Goal: Task Accomplishment & Management: Manage account settings

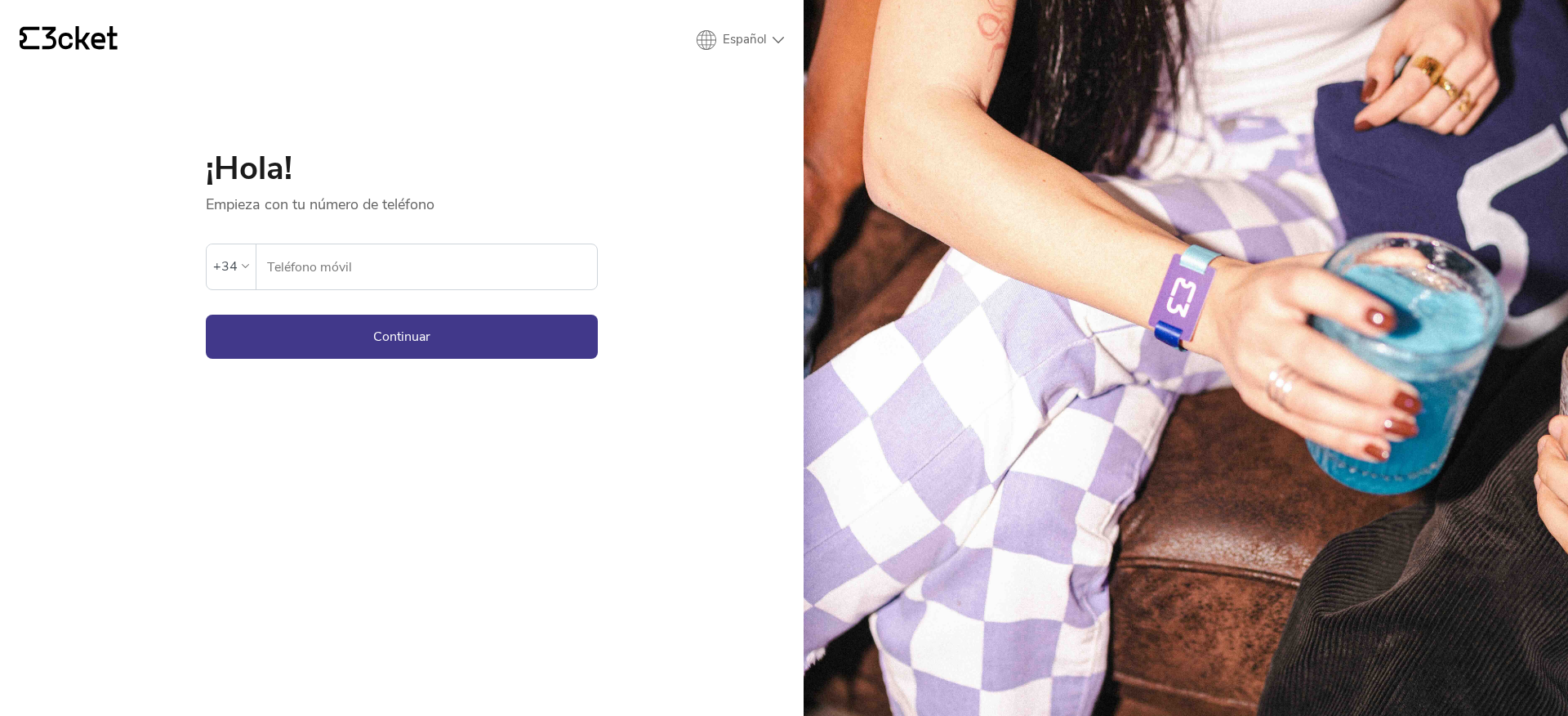
click at [329, 228] on div "Se ha producido un error. Vuelva a intentarlo más tarde; si el error persiste, …" at bounding box center [401, 229] width 392 height 30
click at [347, 263] on input "Teléfono móvil" at bounding box center [432, 267] width 331 height 45
type input "679511714"
click at [331, 352] on button "Continuar" at bounding box center [401, 336] width 392 height 44
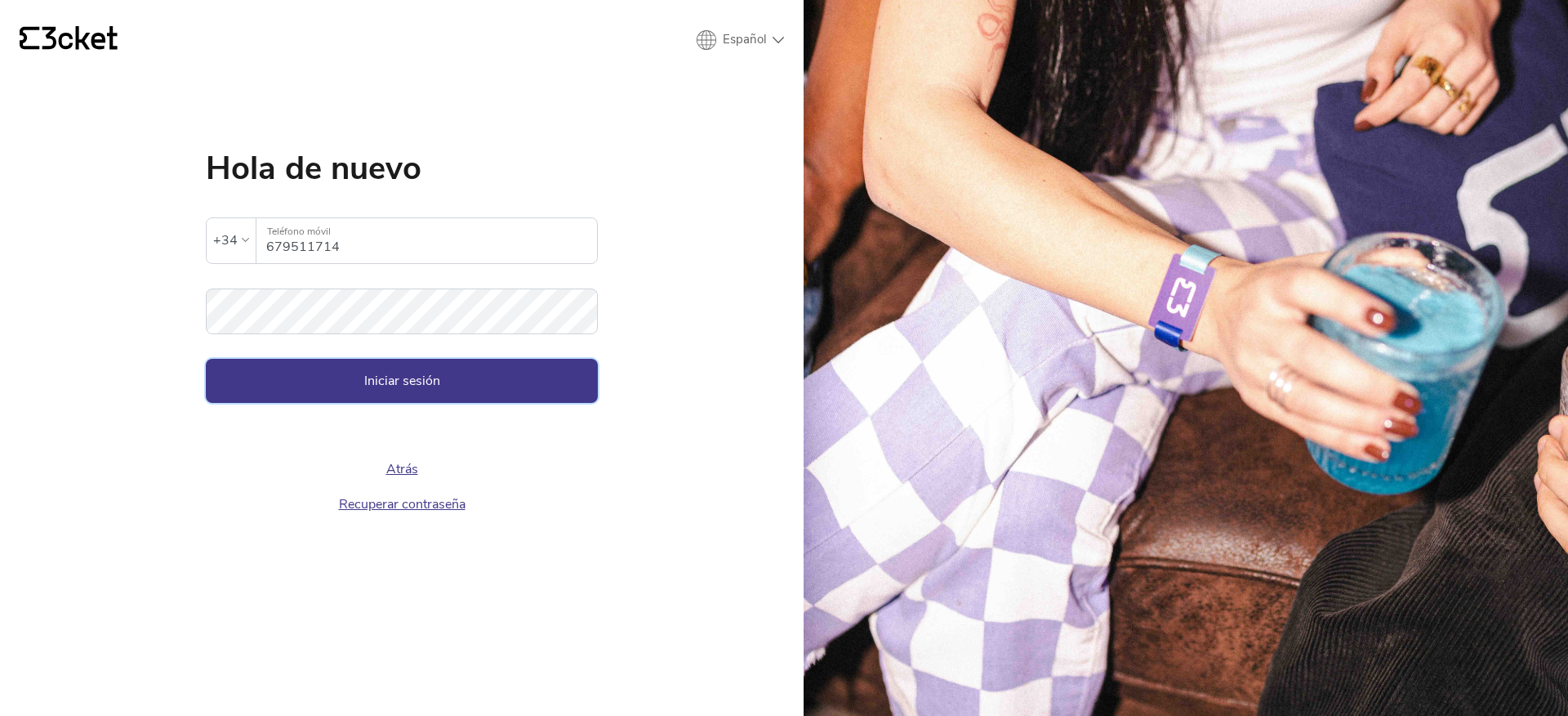
click at [331, 386] on button "Iniciar sesión" at bounding box center [401, 380] width 392 height 44
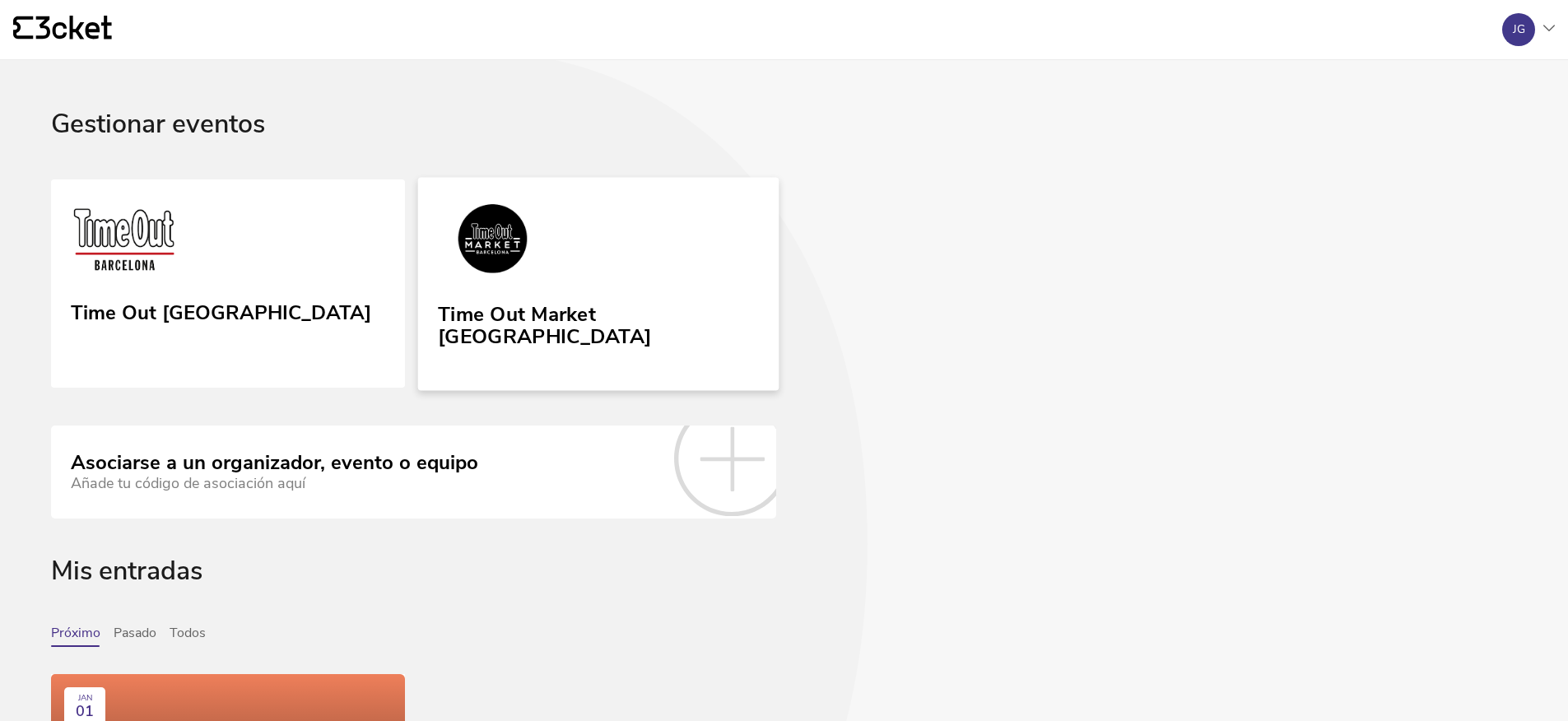
click at [599, 284] on link "Time Out Market [GEOGRAPHIC_DATA]" at bounding box center [599, 284] width 361 height 213
